Goal: Information Seeking & Learning: Learn about a topic

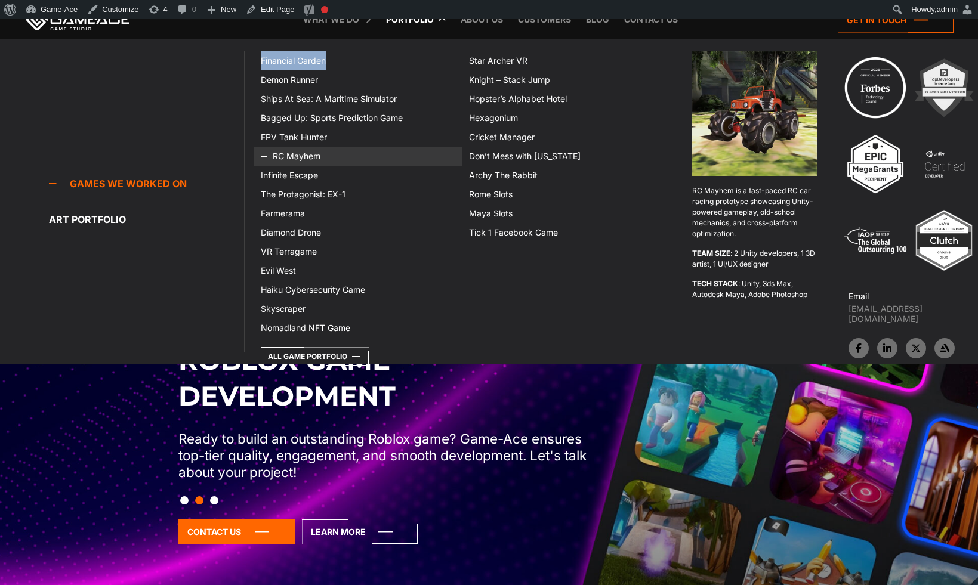
click at [301, 156] on link "RC Mayhem" at bounding box center [358, 156] width 208 height 19
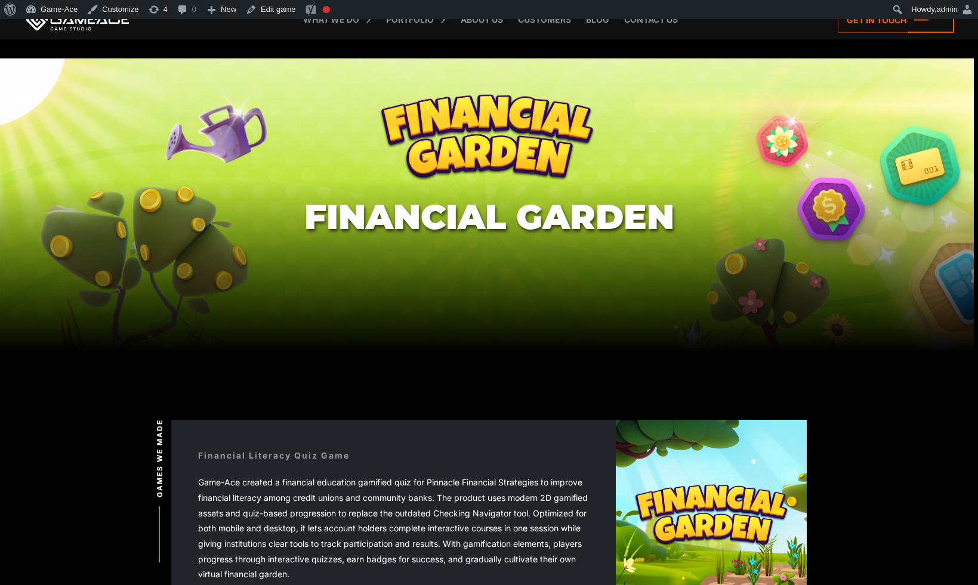
click at [500, 224] on h1 "Financial Garden" at bounding box center [489, 217] width 370 height 38
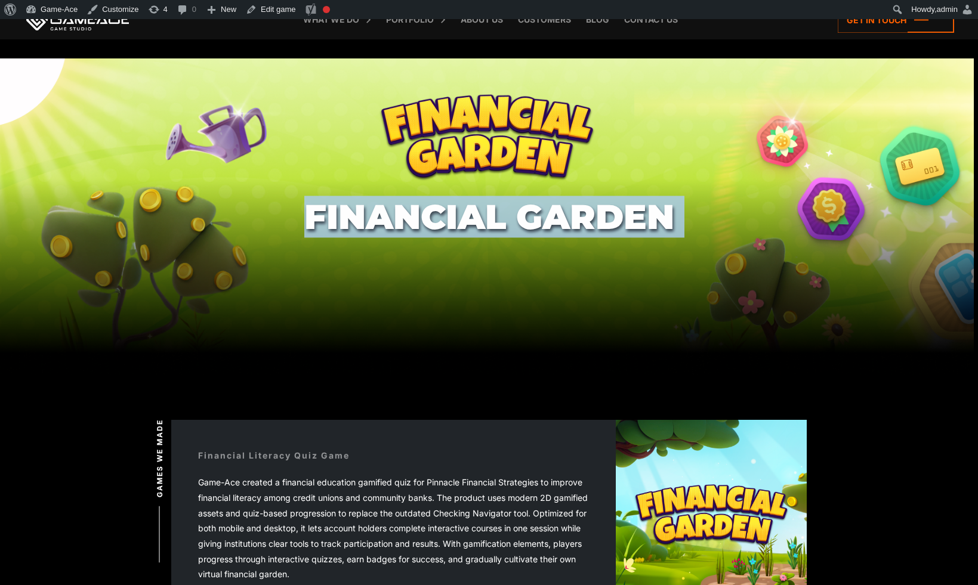
click at [500, 224] on h1 "Financial Garden" at bounding box center [489, 217] width 370 height 38
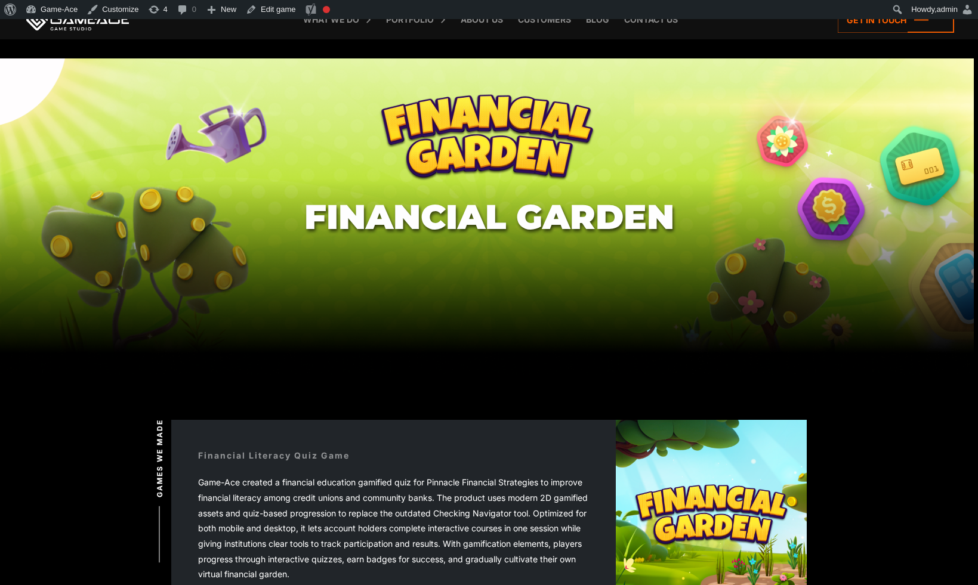
click at [468, 487] on div "Game-Ace created a financial education gamified quiz for Pinnacle Financial Str…" at bounding box center [393, 528] width 391 height 107
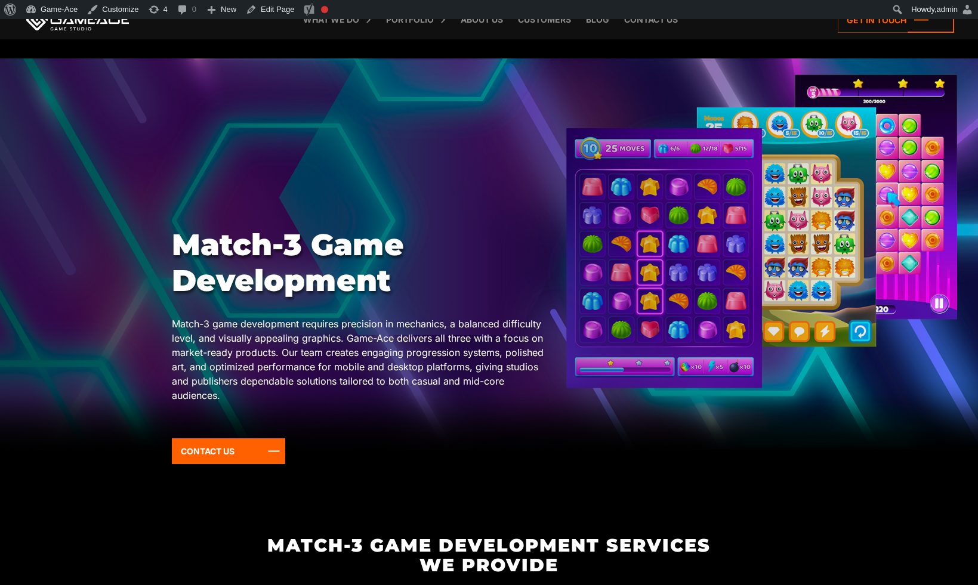
click at [303, 264] on h1 "Match-3 Game Development" at bounding box center [362, 263] width 381 height 72
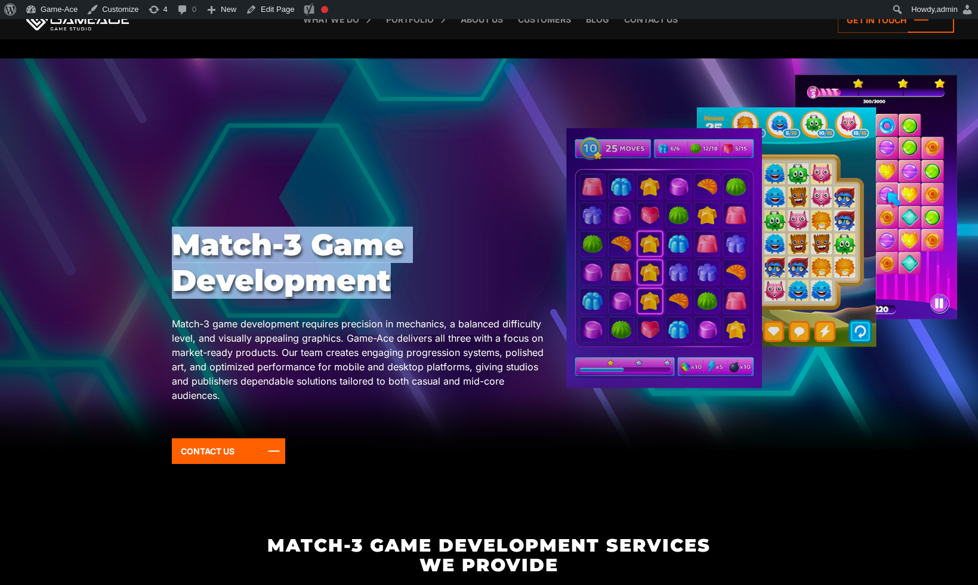
drag, startPoint x: 178, startPoint y: 246, endPoint x: 390, endPoint y: 286, distance: 216.2
click at [390, 286] on h1 "Match-3 Game Development" at bounding box center [362, 263] width 381 height 72
copy h1 "Match-3 Game Development"
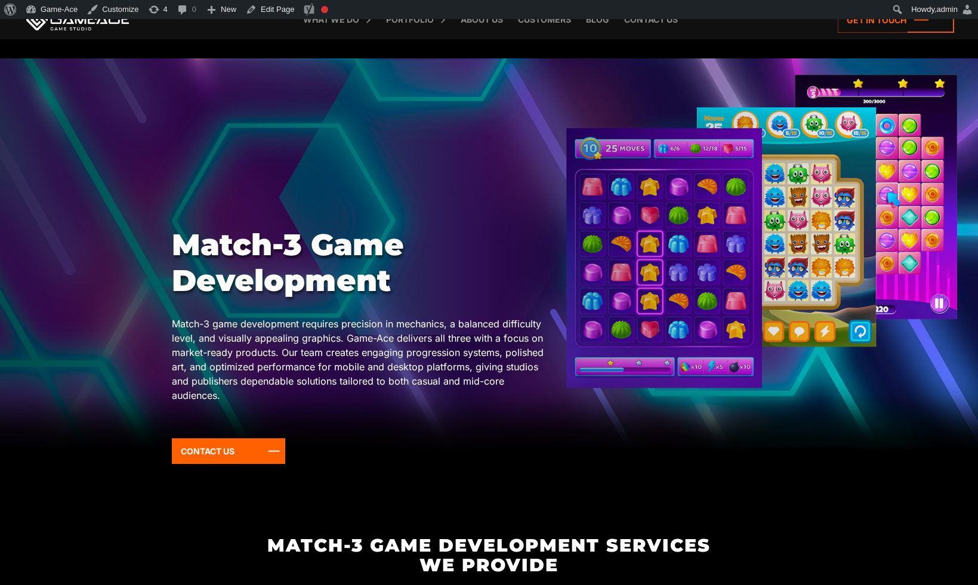
click at [468, 360] on p "Match-3 game development requires precision in mechanics, a balanced difficulty…" at bounding box center [362, 360] width 381 height 86
